Goal: Check status: Check status

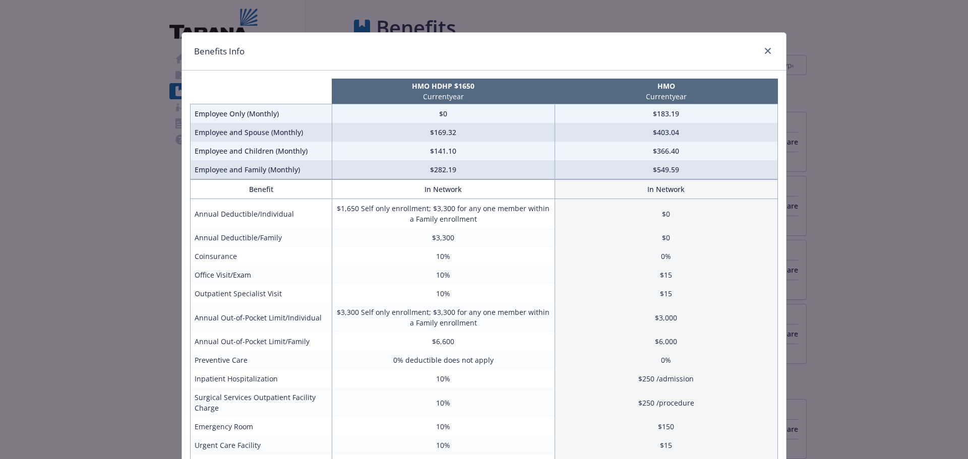
scroll to position [63, 8]
